Goal: Task Accomplishment & Management: Manage account settings

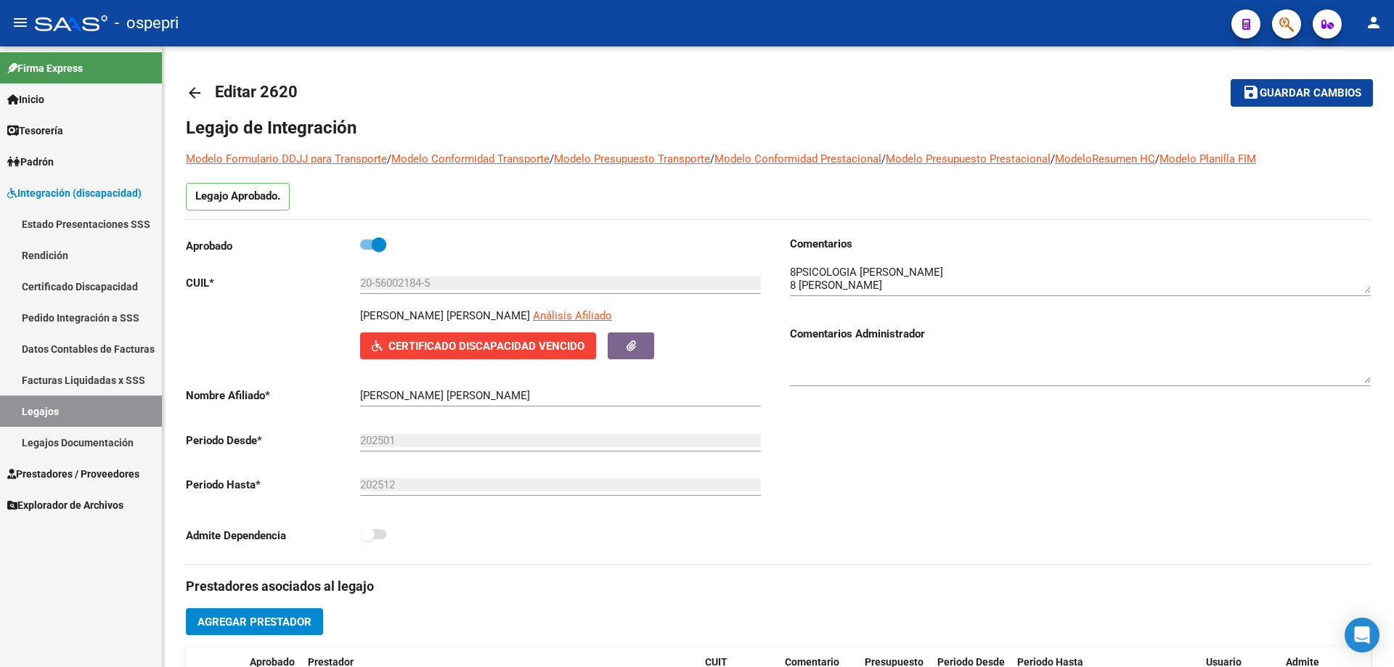
scroll to position [581, 0]
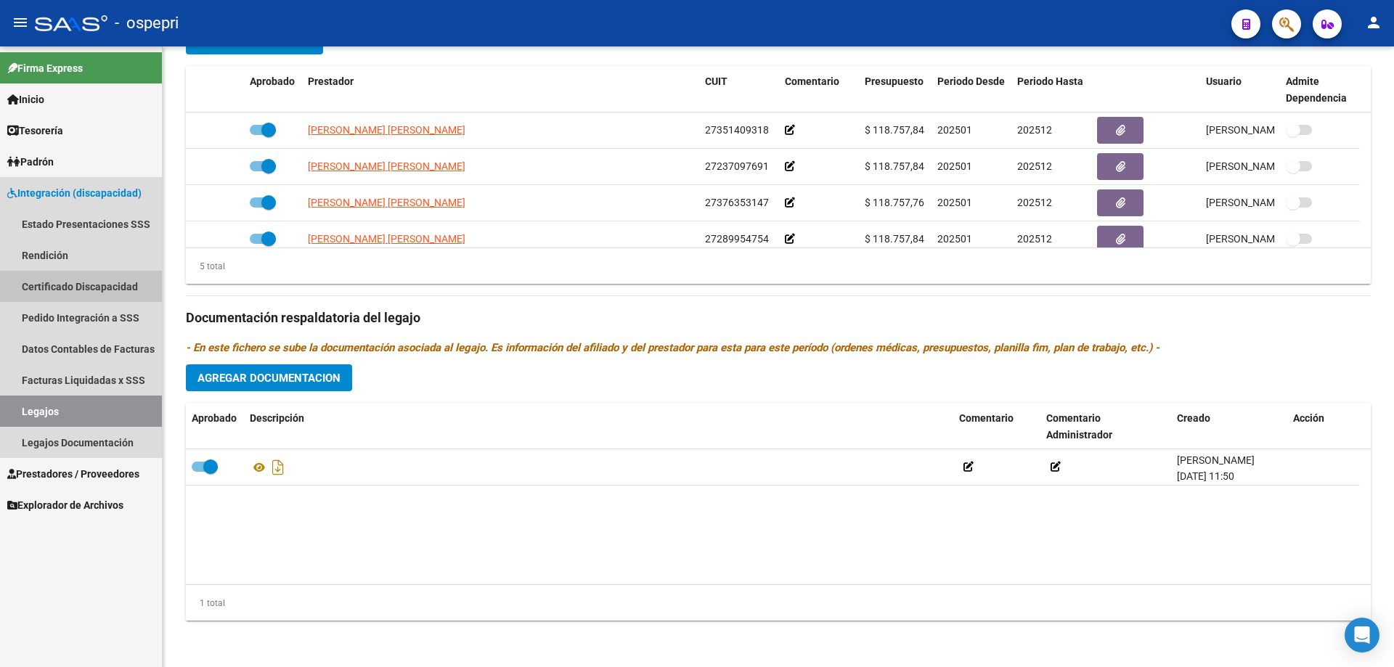
click at [76, 288] on link "Certificado Discapacidad" at bounding box center [81, 286] width 162 height 31
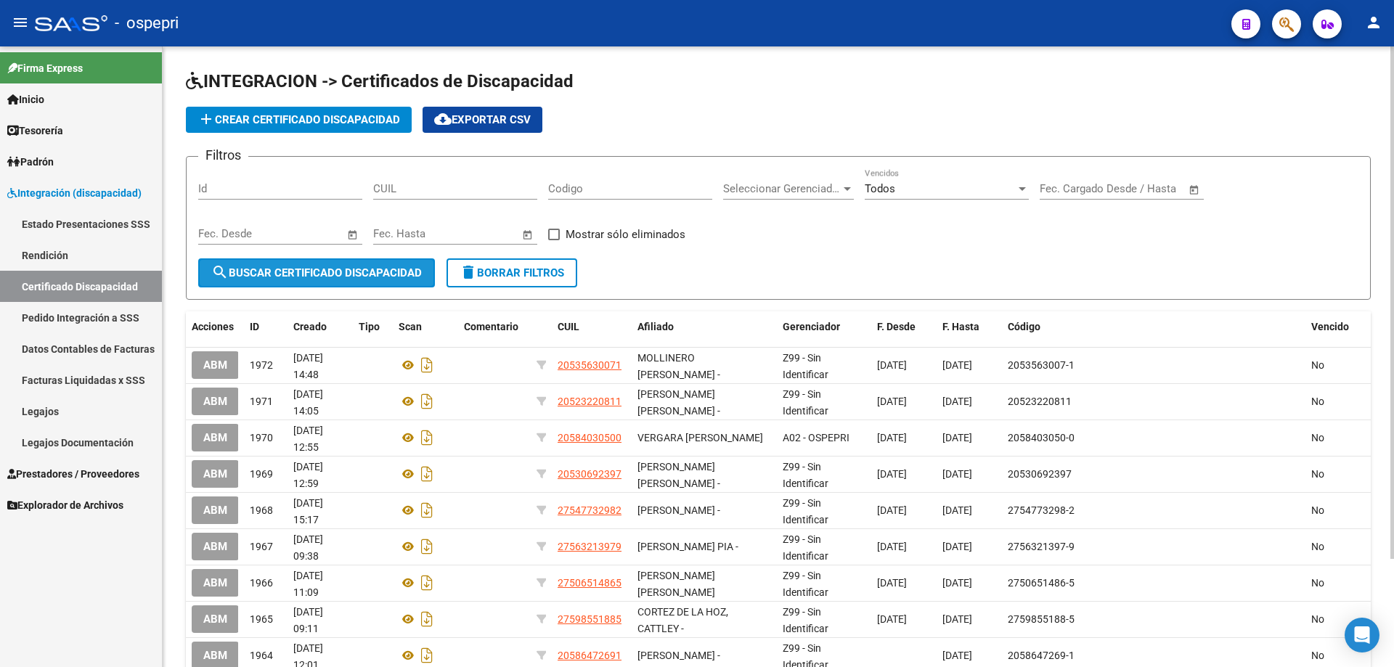
click at [310, 267] on span "search Buscar Certificado Discapacidad" at bounding box center [316, 273] width 211 height 13
click at [318, 272] on span "search Buscar Certificado Discapacidad" at bounding box center [316, 273] width 211 height 13
click at [427, 192] on input "CUIL" at bounding box center [455, 188] width 164 height 13
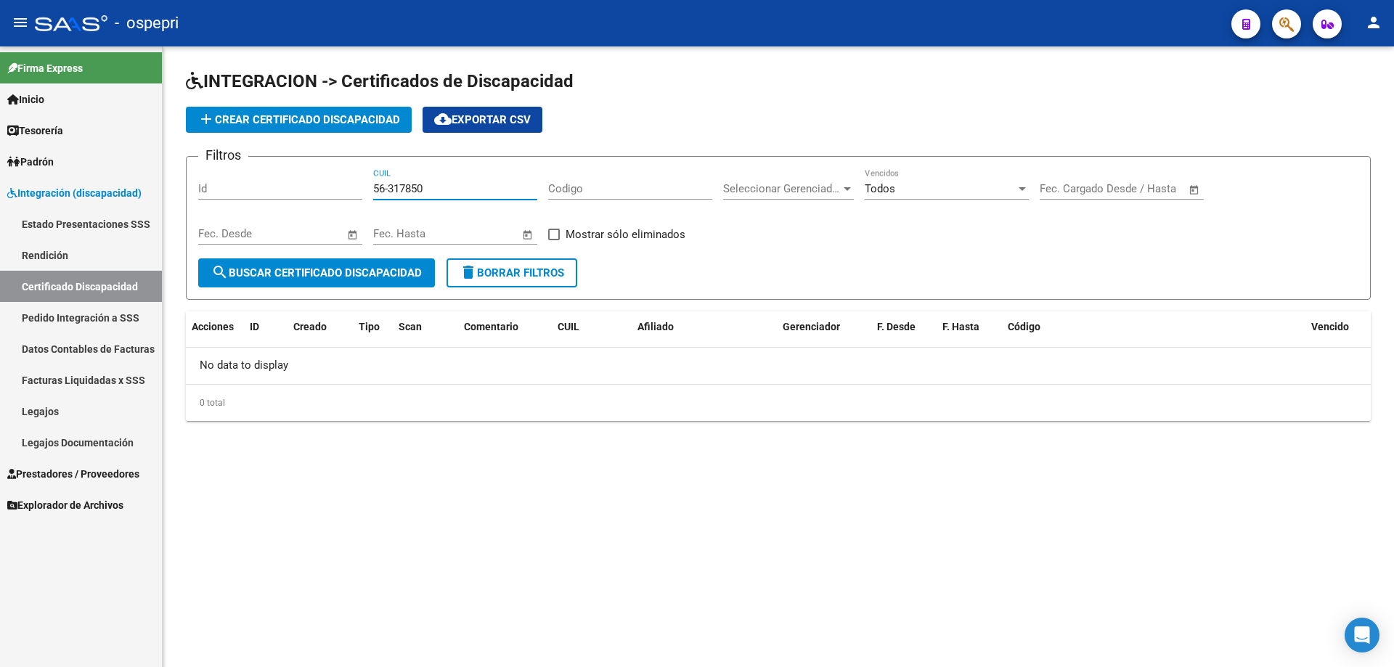
click at [391, 190] on input "56-317850" at bounding box center [455, 188] width 164 height 13
click at [373, 187] on input "56-317850" at bounding box center [455, 188] width 164 height 13
click at [454, 186] on input "20-56317850" at bounding box center [455, 188] width 164 height 13
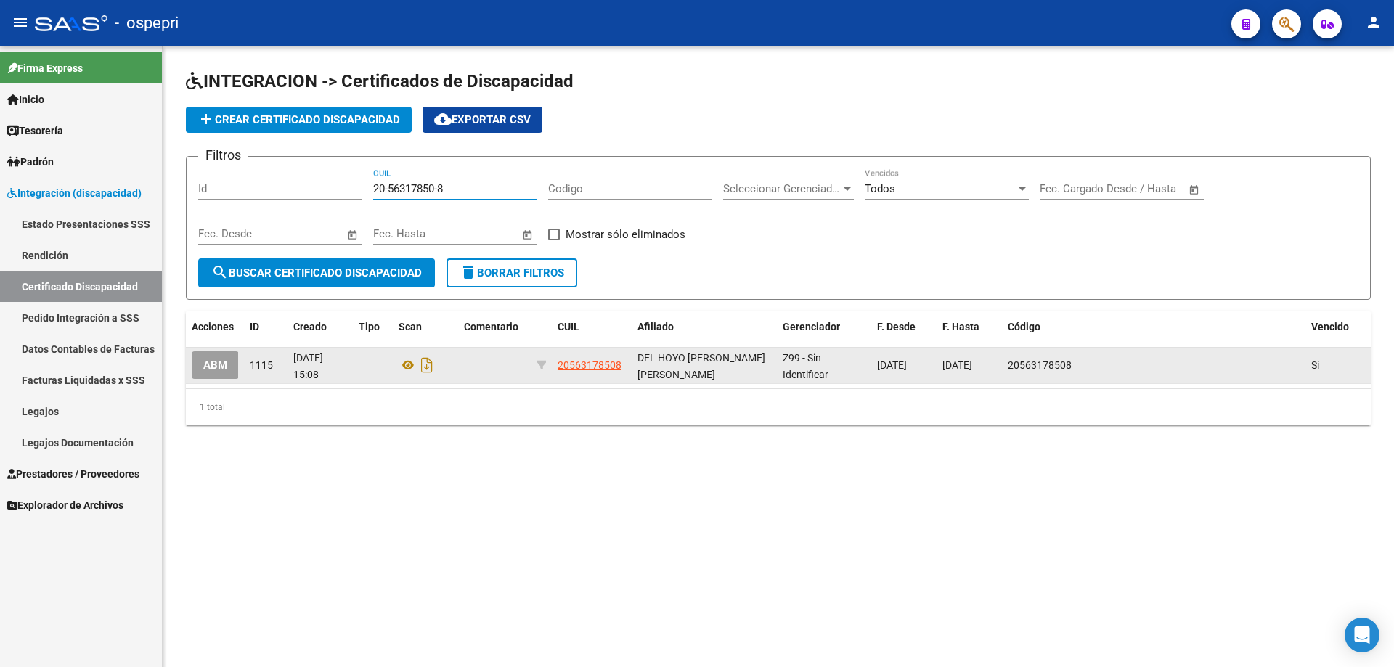
type input "20-56317850-8"
click at [232, 364] on button "ABM" at bounding box center [215, 364] width 47 height 27
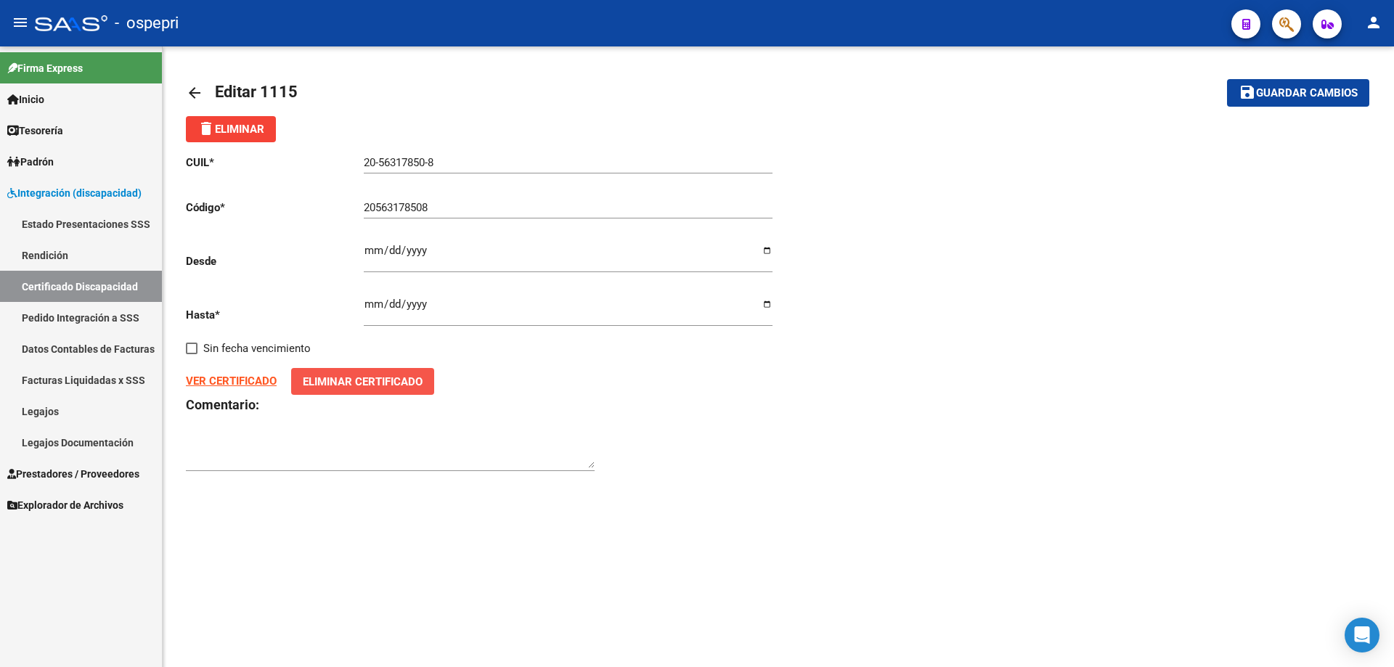
click at [343, 387] on span "Eliminar Certificado" at bounding box center [363, 381] width 120 height 13
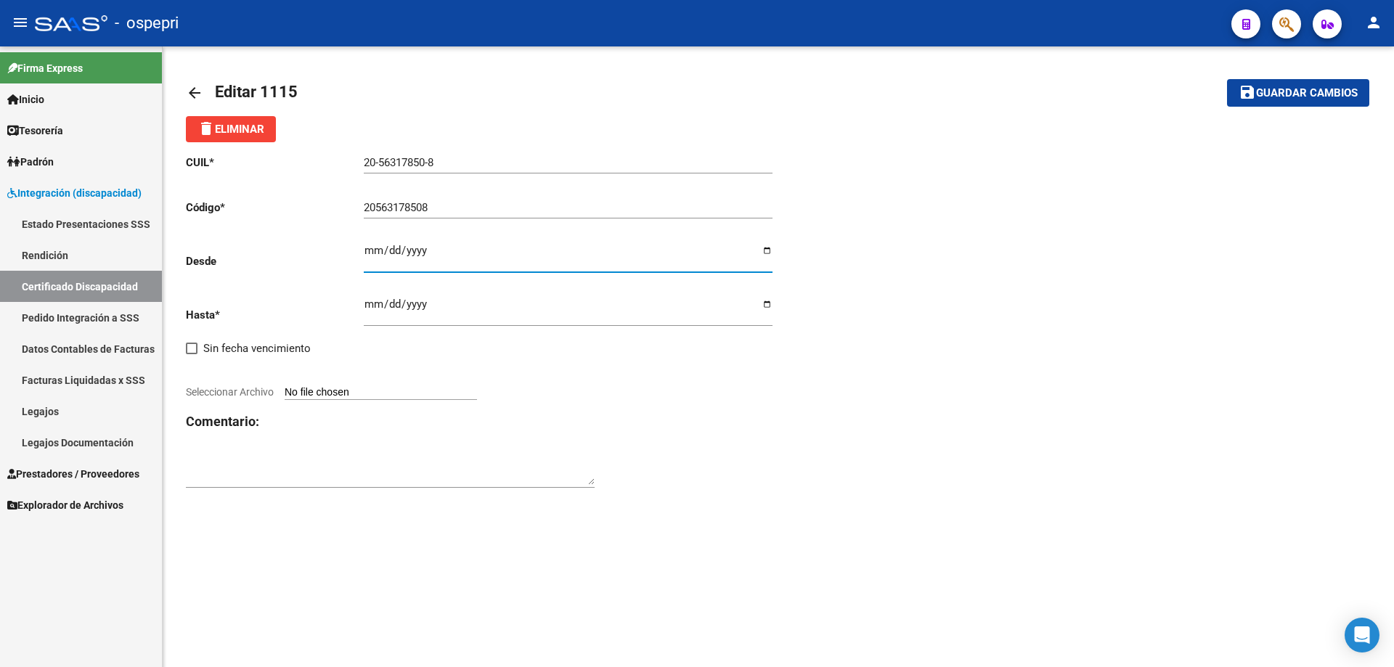
click at [415, 250] on input "[DATE]" at bounding box center [568, 256] width 409 height 23
click at [373, 259] on input "[DATE]" at bounding box center [568, 256] width 409 height 23
click at [372, 253] on input "[DATE]" at bounding box center [568, 256] width 409 height 23
type input "[DATE]"
click at [370, 313] on input "[DATE]" at bounding box center [568, 309] width 409 height 23
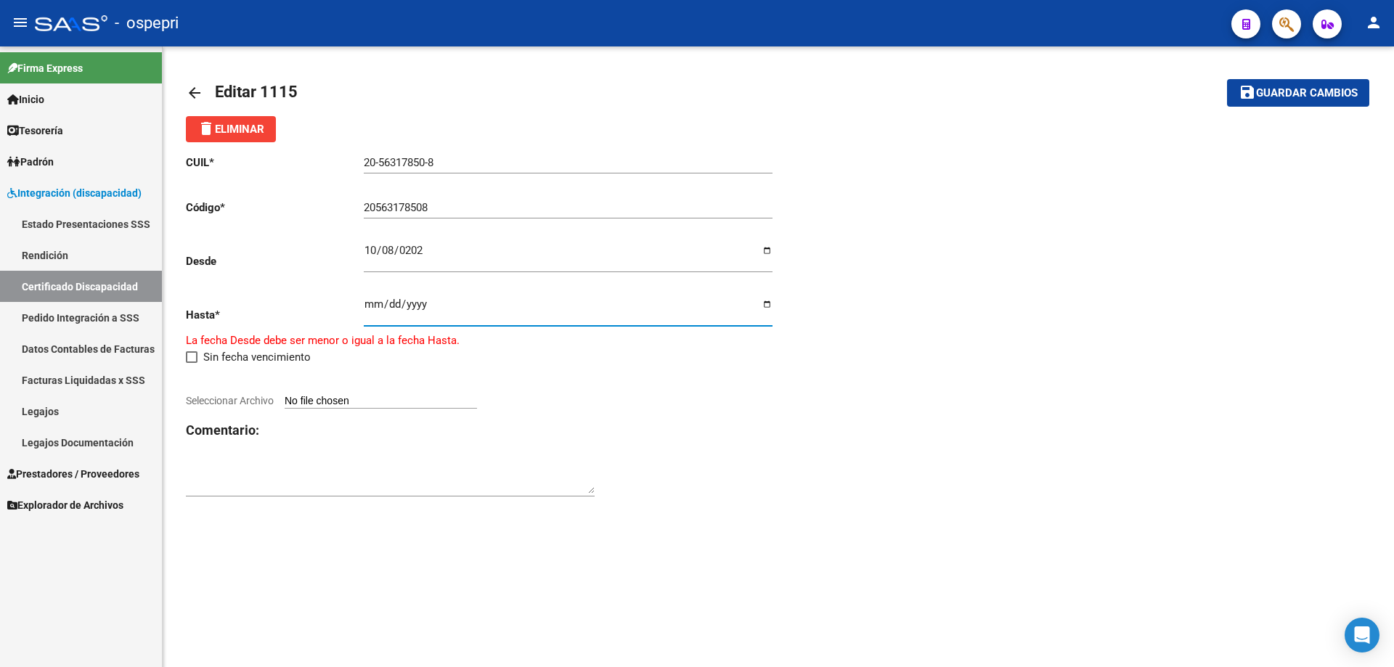
type input "[DATE]"
type input "0030-02-01"
click at [334, 410] on div "CUIL * 20-56317850-8 Ingresar el CUIL Código * 20563178508 Ingresar el Codigo D…" at bounding box center [482, 326] width 593 height 368
click at [369, 306] on input "0030-02-01" at bounding box center [568, 309] width 409 height 23
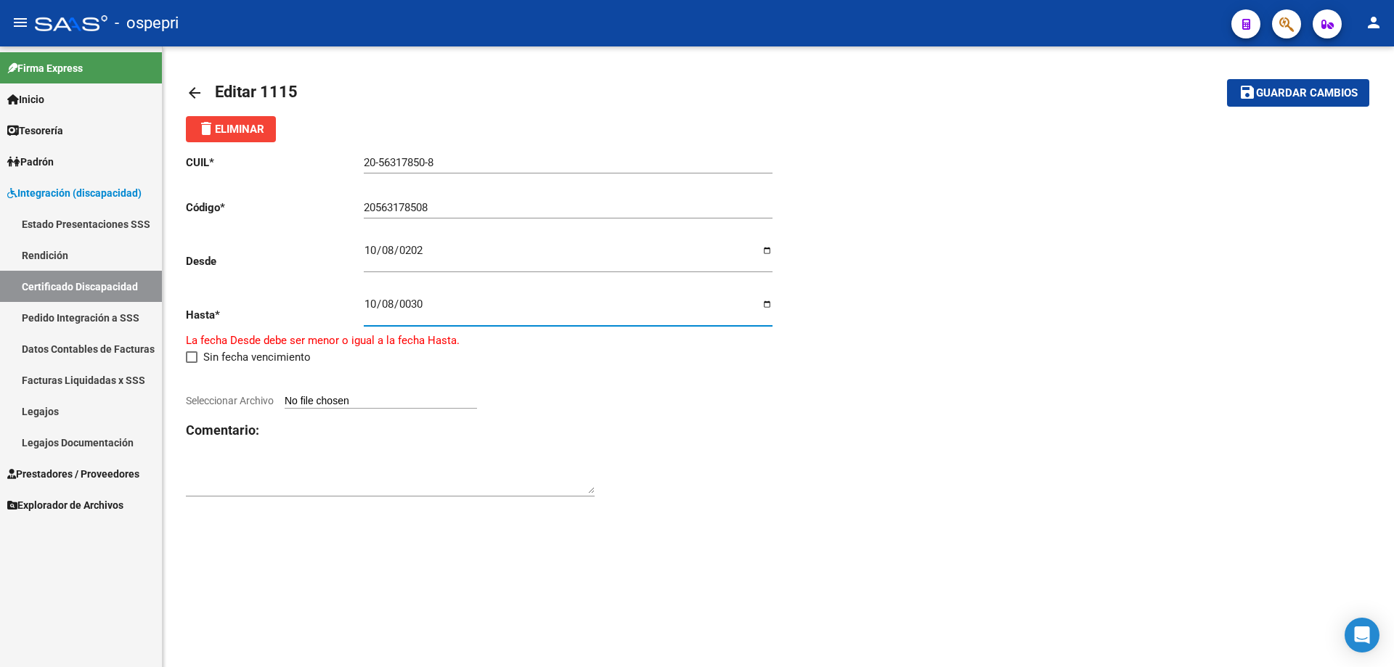
click at [488, 303] on input "0030-10-08" at bounding box center [568, 309] width 409 height 23
type input "[DATE]"
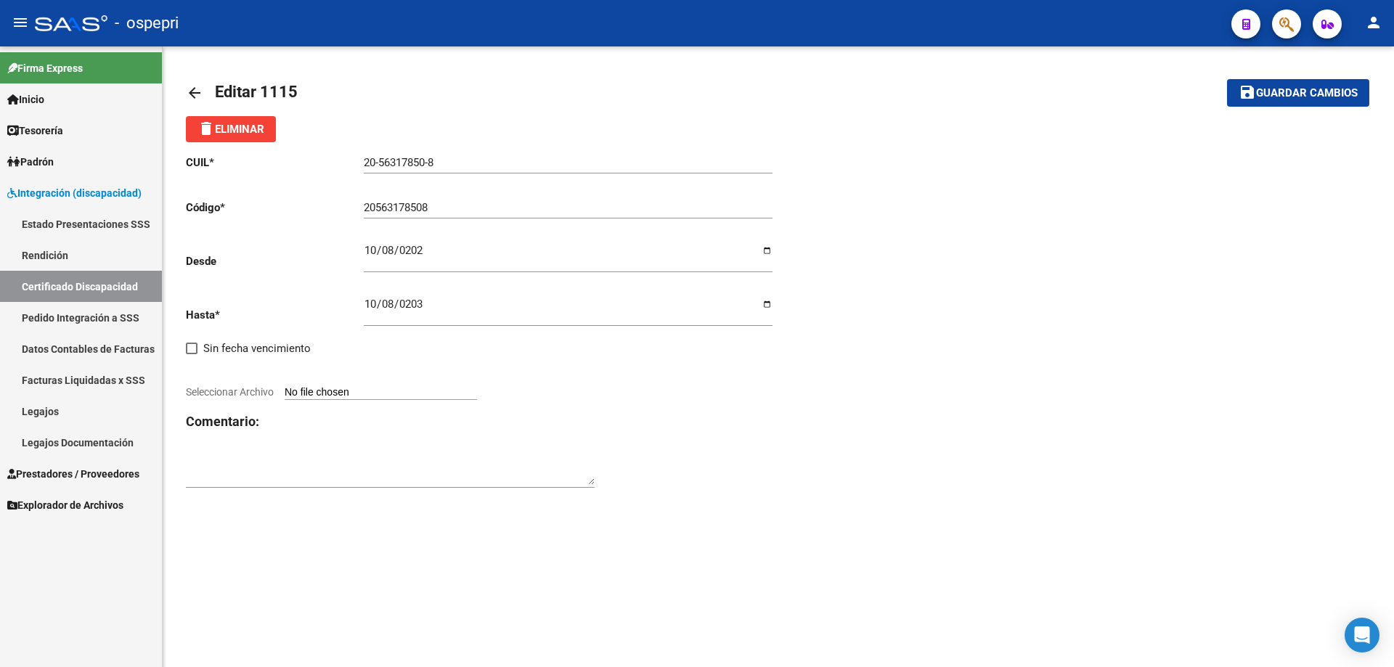
click at [521, 508] on div "arrow_back Editar 1115 save Guardar cambios delete Eliminar CUIL * 20-56317850-…" at bounding box center [779, 291] width 1232 height 490
type input "C:\fakepath\File_1_1.pdf"
click at [940, 521] on mat-sidenav-content "arrow_back Editar 1115 save Guardar cambios delete Eliminar CUIL * 20-56317850-…" at bounding box center [779, 356] width 1232 height 621
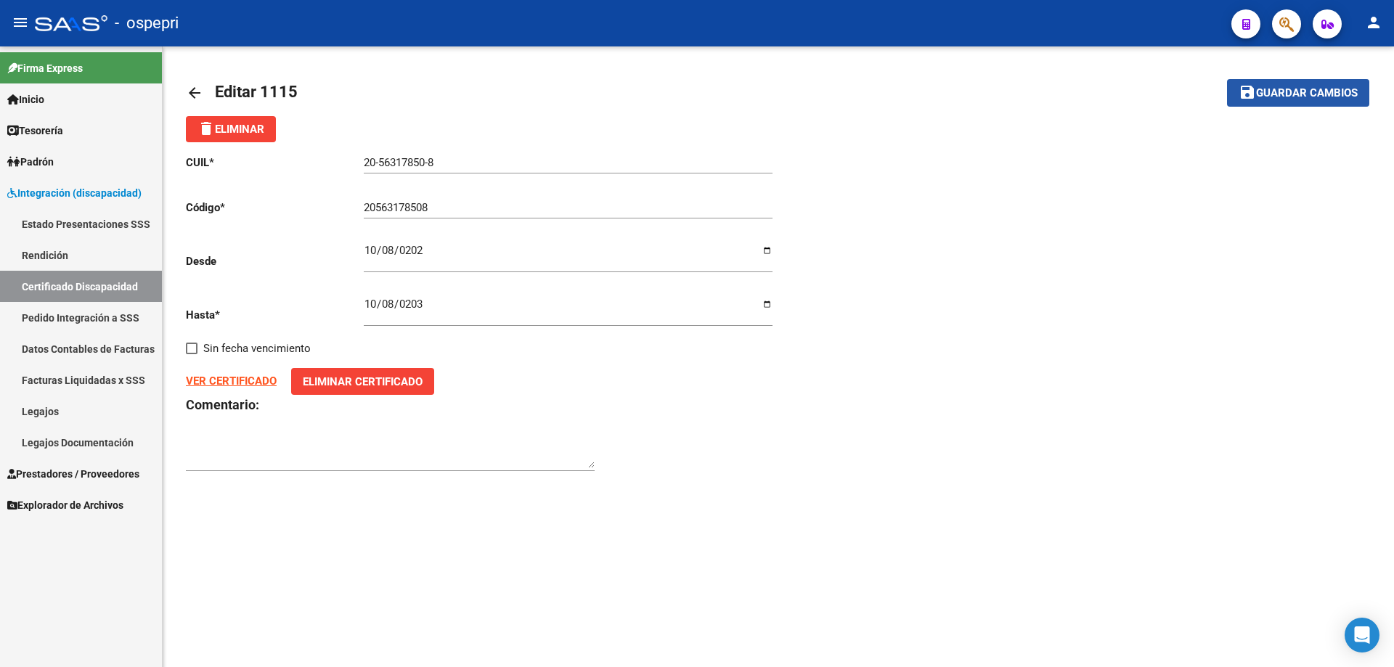
click at [1306, 95] on span "Guardar cambios" at bounding box center [1307, 93] width 102 height 13
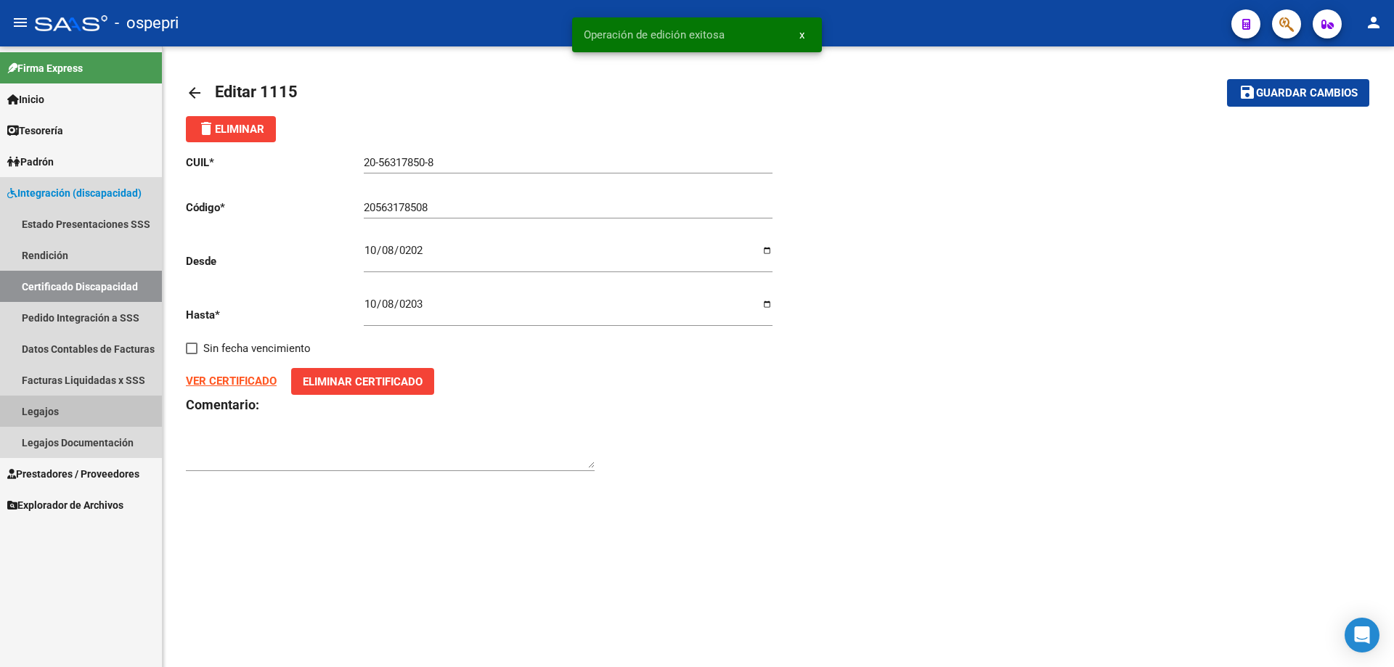
click at [35, 410] on link "Legajos" at bounding box center [81, 411] width 162 height 31
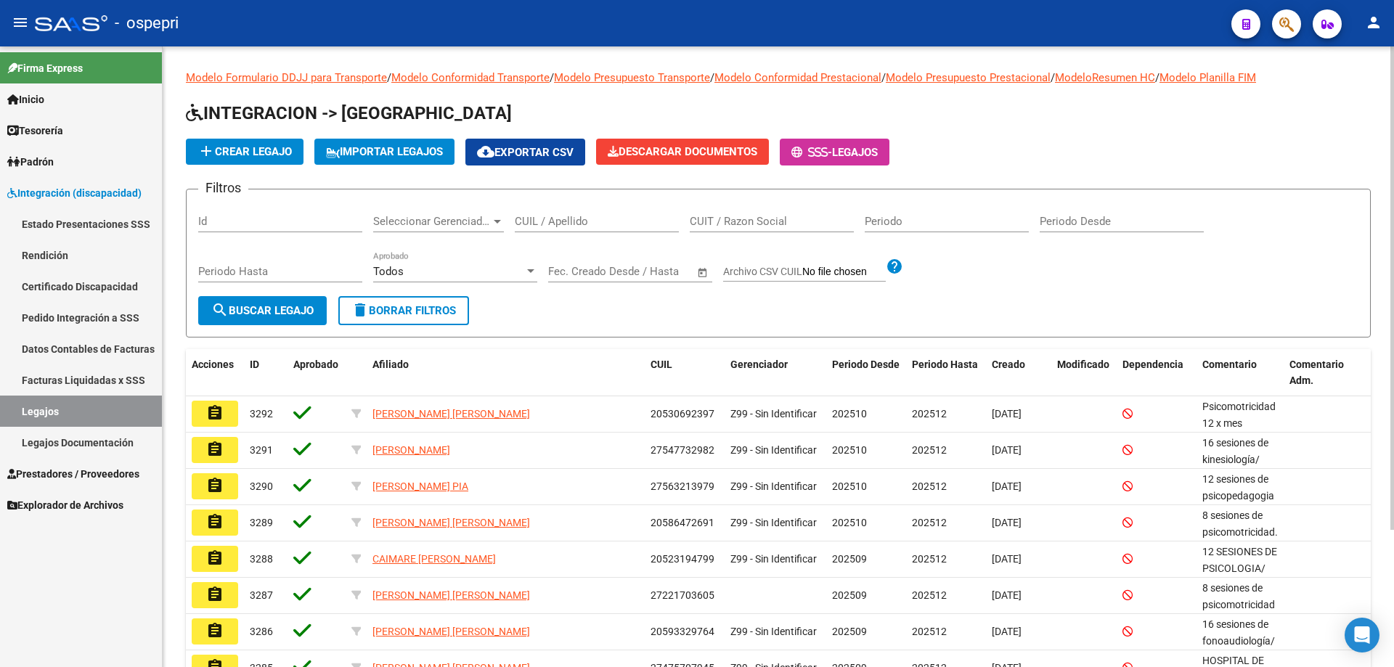
click at [548, 220] on input "CUIL / Apellido" at bounding box center [597, 221] width 164 height 13
type input "2"
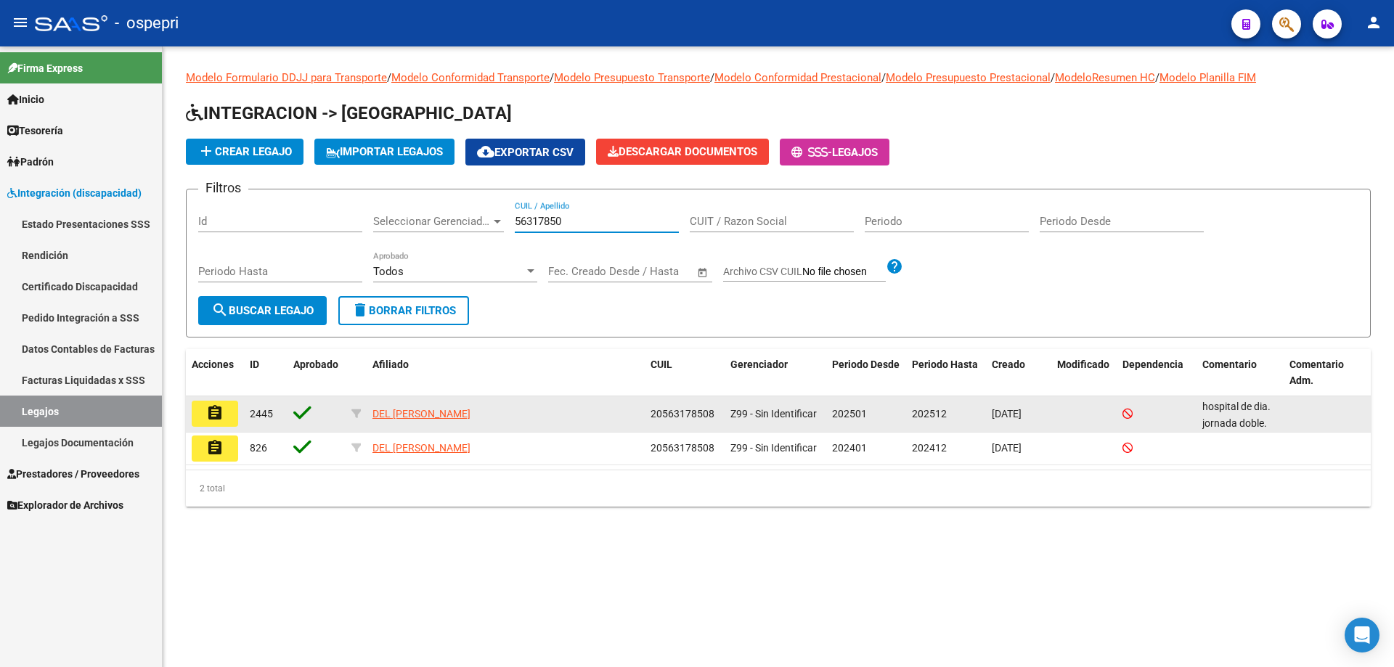
type input "56317850"
click at [226, 415] on button "assignment" at bounding box center [215, 414] width 46 height 26
